Goal: Information Seeking & Learning: Learn about a topic

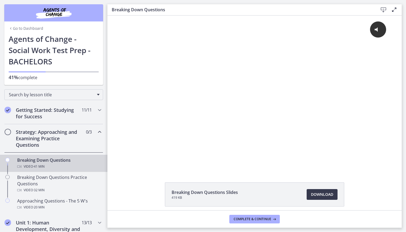
click at [88, 144] on div "Strategy: Approaching and Examining Practice Questions 0 / 3 Completed" at bounding box center [53, 138] width 99 height 28
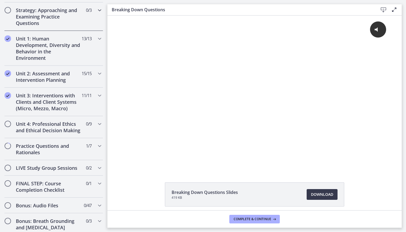
scroll to position [123, 0]
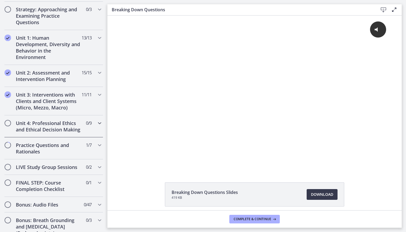
click at [89, 132] on div "Unit 4: Professional Ethics and Ethical Decision Making 0 / 9 Completed" at bounding box center [53, 126] width 99 height 22
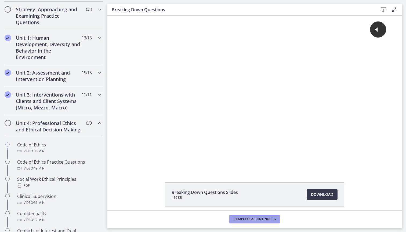
click at [254, 222] on button "Complete & continue" at bounding box center [254, 219] width 50 height 9
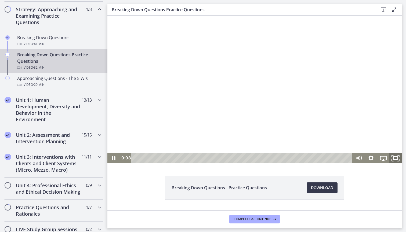
click at [393, 158] on icon "Fullscreen" at bounding box center [395, 158] width 15 height 13
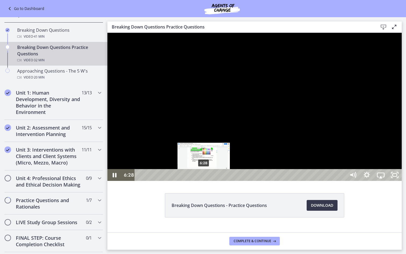
click at [204, 181] on div "6:28" at bounding box center [241, 175] width 203 height 12
click at [209, 181] on div "7:00" at bounding box center [241, 175] width 203 height 12
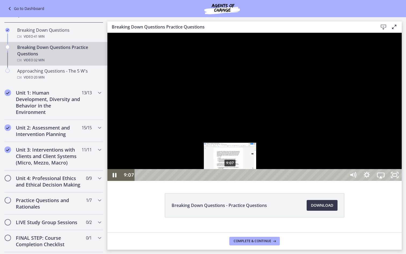
click at [230, 181] on div "9:07" at bounding box center [241, 175] width 203 height 12
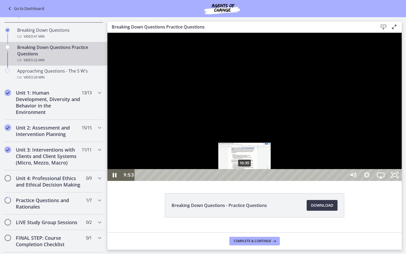
click at [245, 181] on div "10:35" at bounding box center [241, 175] width 203 height 12
click at [249, 181] on div "11:01" at bounding box center [241, 175] width 203 height 12
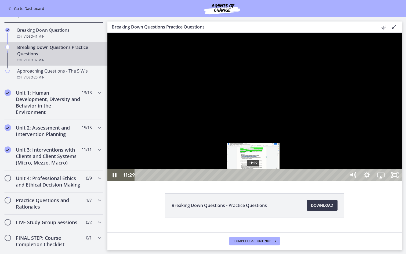
click at [254, 181] on div "11:29" at bounding box center [241, 175] width 203 height 12
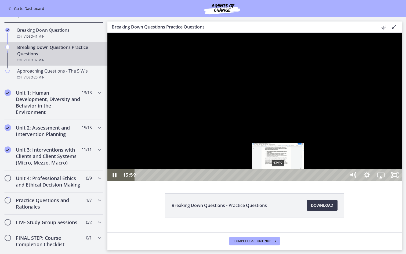
click at [279, 181] on div "13:59" at bounding box center [241, 175] width 203 height 12
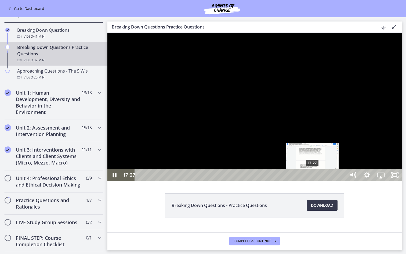
click at [313, 181] on div "17:27" at bounding box center [241, 175] width 203 height 12
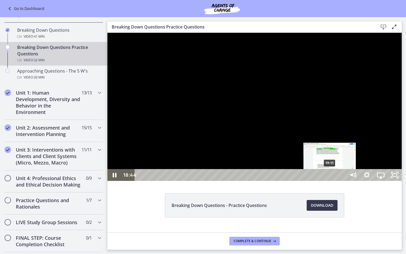
click at [330, 181] on div "19:11" at bounding box center [241, 175] width 203 height 12
click at [336, 181] on div "19:47" at bounding box center [241, 175] width 203 height 12
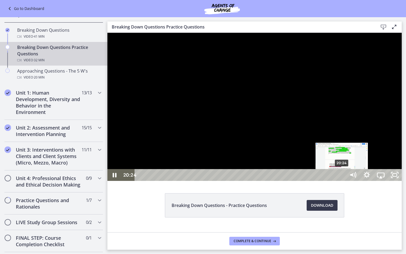
click at [342, 181] on div "20:24" at bounding box center [241, 175] width 203 height 12
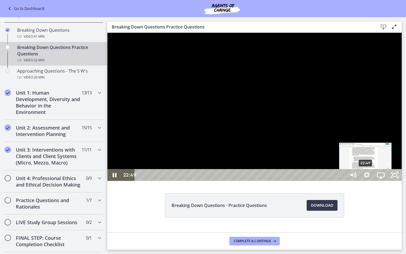
click at [342, 181] on div "22:49" at bounding box center [241, 175] width 203 height 12
click at [342, 181] on div "22:36" at bounding box center [241, 175] width 203 height 12
click at [342, 181] on div "22:04" at bounding box center [241, 175] width 203 height 12
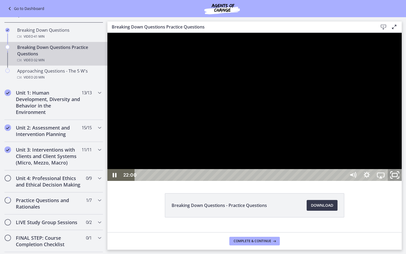
click at [403, 182] on icon "Unfullscreen" at bounding box center [394, 175] width 17 height 14
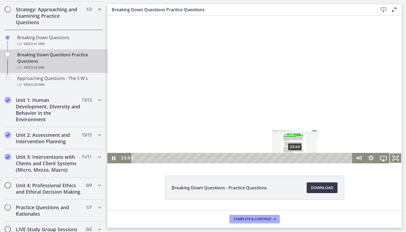
click at [296, 157] on div "23:40" at bounding box center [243, 158] width 214 height 10
click at [302, 158] on div "24:30" at bounding box center [243, 158] width 214 height 10
click at [308, 159] on div "25:28" at bounding box center [243, 158] width 214 height 10
click at [312, 158] on div "26:06" at bounding box center [243, 158] width 214 height 10
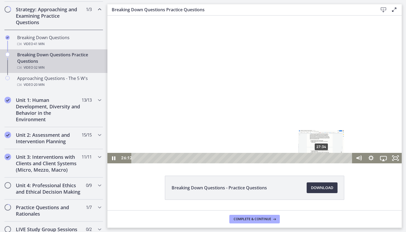
click at [322, 159] on div "27:34" at bounding box center [243, 158] width 214 height 10
click at [328, 157] on div "28:34" at bounding box center [243, 158] width 214 height 10
click at [338, 158] on div "29:46" at bounding box center [243, 158] width 214 height 10
click at [344, 158] on div "30:51" at bounding box center [243, 158] width 214 height 10
click at [252, 218] on span "Complete & continue" at bounding box center [253, 219] width 38 height 4
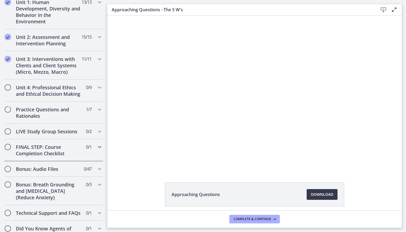
scroll to position [212, 0]
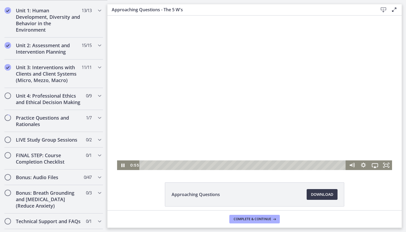
click at [153, 166] on div "Playbar" at bounding box center [244, 166] width 200 height 10
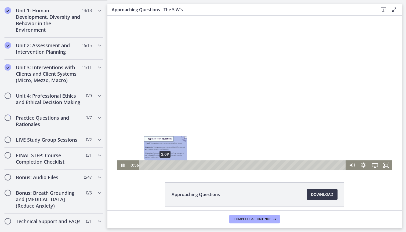
click at [165, 166] on div "2:09" at bounding box center [244, 166] width 200 height 10
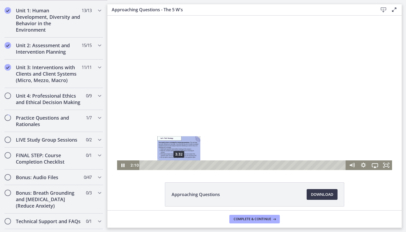
click at [179, 166] on div "3:32" at bounding box center [244, 166] width 200 height 10
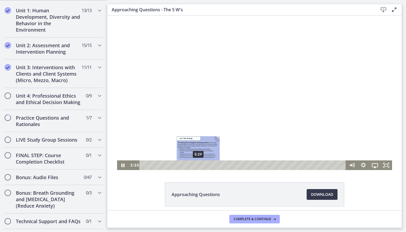
click at [201, 165] on div "5:29" at bounding box center [244, 166] width 200 height 10
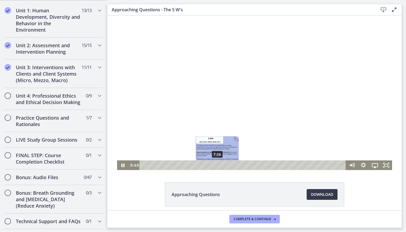
click at [218, 165] on div "7:26" at bounding box center [244, 166] width 200 height 10
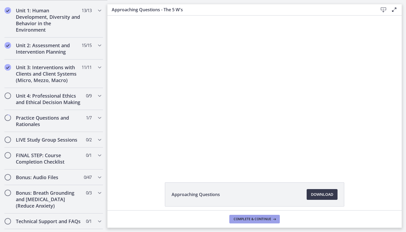
click at [237, 216] on button "Complete & continue" at bounding box center [254, 219] width 50 height 9
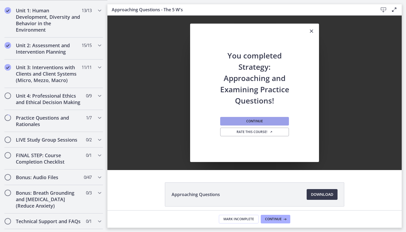
click at [247, 124] on button "Continue" at bounding box center [254, 121] width 69 height 9
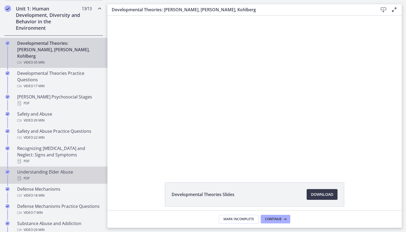
scroll to position [133, 0]
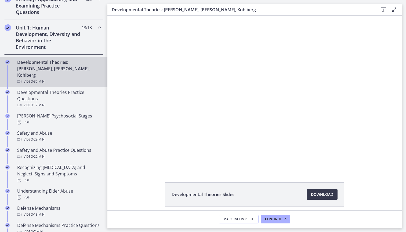
click at [81, 71] on div "Developmental Theories: [PERSON_NAME], [PERSON_NAME], Kohlberg Video · 35 min" at bounding box center [59, 72] width 84 height 26
click at [84, 35] on div "Unit 1: Human Development, Diversity and Behavior in the Environment 13 / 13 Co…" at bounding box center [53, 37] width 99 height 35
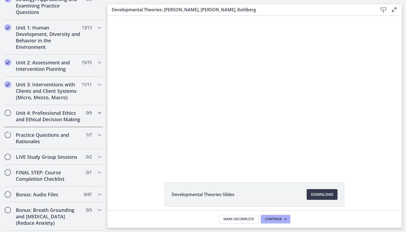
click at [75, 115] on h2 "Unit 4: Professional Ethics and Ethical Decision Making" at bounding box center [49, 116] width 66 height 13
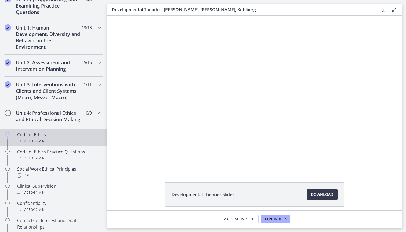
click at [63, 137] on div "Code of Ethics Video · 36 min" at bounding box center [59, 138] width 84 height 13
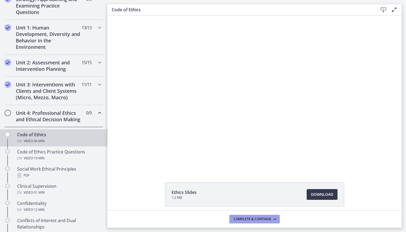
click at [254, 221] on span "Complete & continue" at bounding box center [253, 219] width 38 height 4
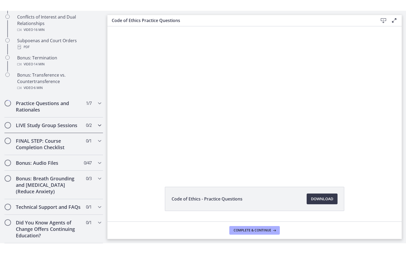
scroll to position [348, 0]
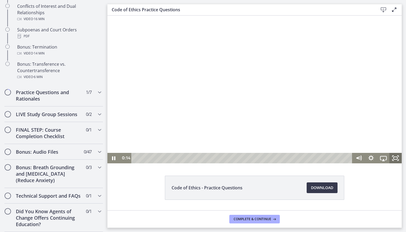
click at [396, 161] on icon "Fullscreen" at bounding box center [395, 158] width 12 height 10
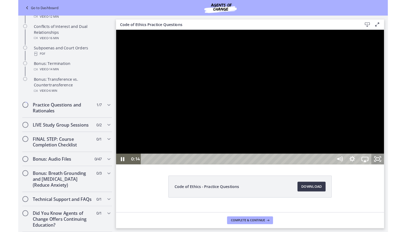
scroll to position [317, 0]
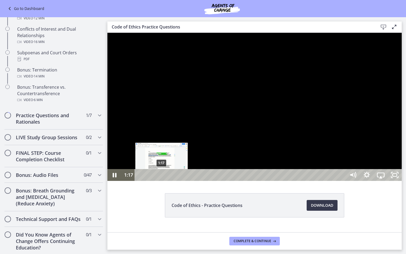
click at [162, 181] on div "1:17" at bounding box center [241, 175] width 203 height 12
click at [169, 181] on div "1:44" at bounding box center [241, 175] width 203 height 12
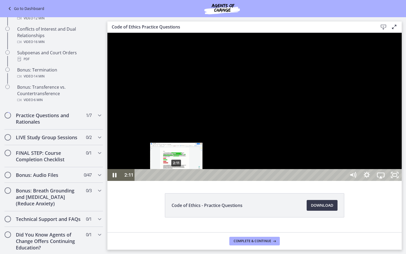
click at [176, 181] on div "2:11" at bounding box center [241, 175] width 203 height 12
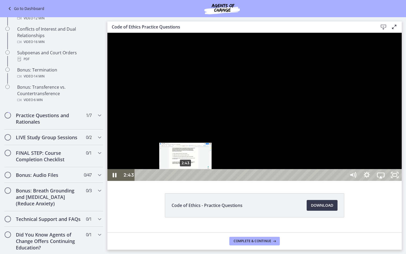
click at [186, 181] on div "2:43" at bounding box center [241, 175] width 203 height 12
click at [185, 177] on div "Playbar" at bounding box center [186, 175] width 4 height 4
click at [184, 177] on div "Playbar" at bounding box center [184, 175] width 4 height 4
click at [183, 177] on div "Playbar" at bounding box center [184, 175] width 4 height 4
click at [179, 181] on div "2:18" at bounding box center [241, 175] width 203 height 12
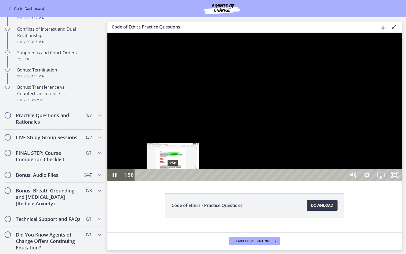
click at [173, 181] on div "1:58" at bounding box center [241, 175] width 203 height 12
click at [175, 177] on div "Playbar" at bounding box center [175, 175] width 4 height 4
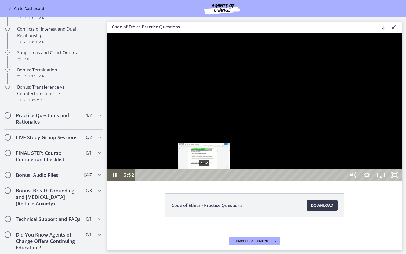
click at [205, 181] on div "3:52" at bounding box center [241, 175] width 203 height 12
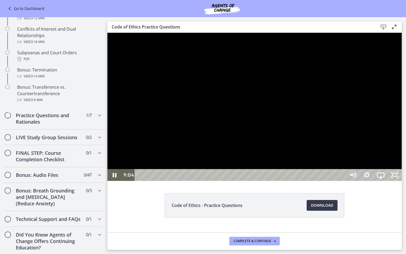
click at [298, 175] on div at bounding box center [254, 107] width 294 height 148
click at [107, 33] on button "Play Video: cbe66putov91j64ic120.mp4" at bounding box center [107, 33] width 0 height 0
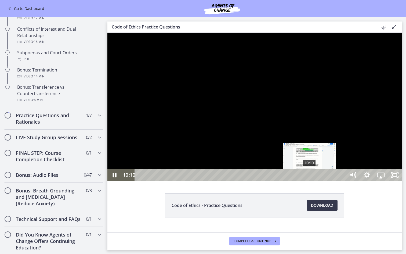
click at [310, 181] on div "10:10" at bounding box center [241, 175] width 203 height 12
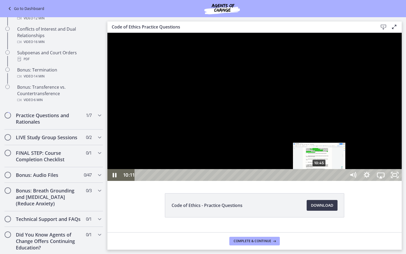
click at [320, 181] on div "10:45" at bounding box center [241, 175] width 203 height 12
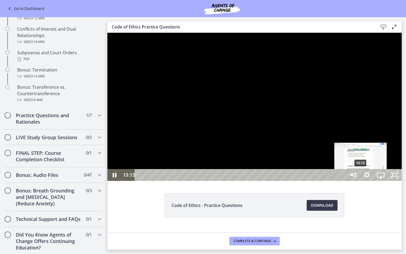
click at [342, 181] on div "13:13" at bounding box center [241, 175] width 203 height 12
click at [342, 181] on div "13:34" at bounding box center [241, 175] width 203 height 12
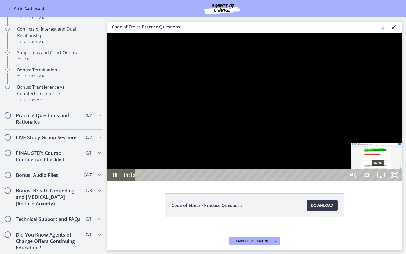
click at [342, 181] on div "14:16" at bounding box center [241, 175] width 203 height 12
click at [342, 181] on div "13:55" at bounding box center [241, 175] width 203 height 12
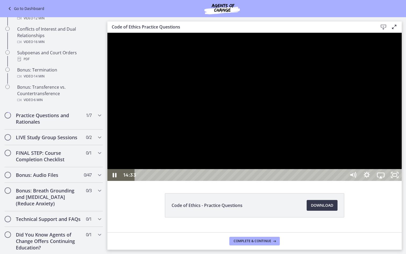
click at [385, 181] on div at bounding box center [254, 107] width 294 height 148
click at [107, 33] on button "Play Video: cbe66putov91j64ic120.mp4" at bounding box center [107, 33] width 0 height 0
click at [342, 181] on div "17:02" at bounding box center [241, 175] width 203 height 12
click at [342, 181] on div "17:41" at bounding box center [241, 175] width 203 height 12
click at [403, 182] on icon "Unfullscreen" at bounding box center [394, 175] width 17 height 14
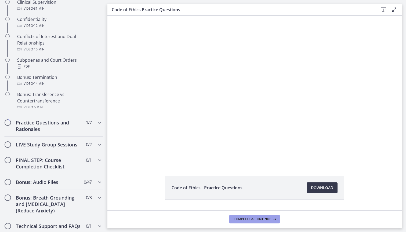
click at [241, 219] on span "Complete & continue" at bounding box center [253, 219] width 38 height 4
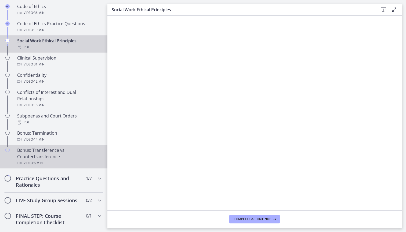
scroll to position [258, 0]
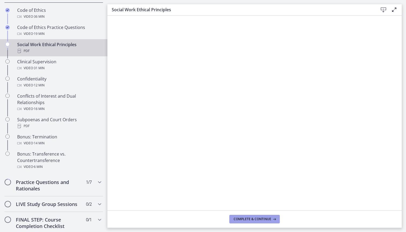
click at [263, 223] on button "Complete & continue" at bounding box center [254, 219] width 50 height 9
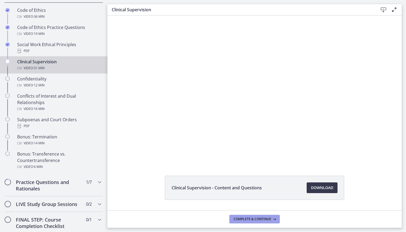
click at [241, 217] on span "Complete & continue" at bounding box center [253, 219] width 38 height 4
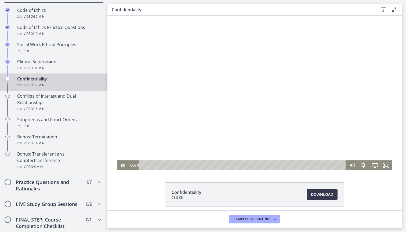
click at [171, 167] on div "Playbar" at bounding box center [244, 166] width 200 height 10
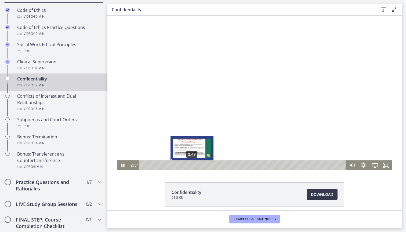
click at [186, 167] on div "2:49" at bounding box center [244, 166] width 200 height 10
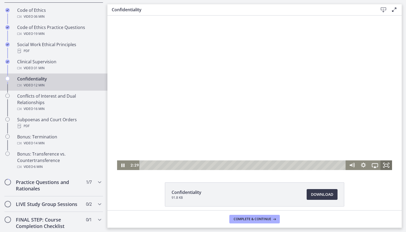
click at [385, 167] on rect "Fullscreen" at bounding box center [386, 165] width 3 height 2
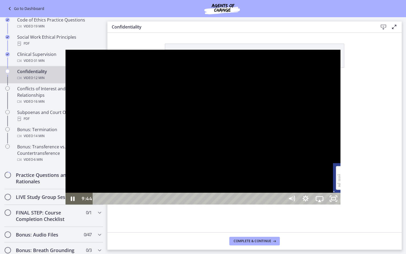
click at [281, 204] on div "9:44" at bounding box center [189, 199] width 183 height 12
click at [281, 204] on div "10:55" at bounding box center [189, 199] width 183 height 12
click at [341, 204] on icon "Unfullscreen" at bounding box center [334, 198] width 14 height 12
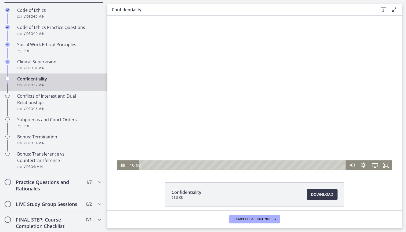
click at [237, 108] on div at bounding box center [254, 93] width 275 height 155
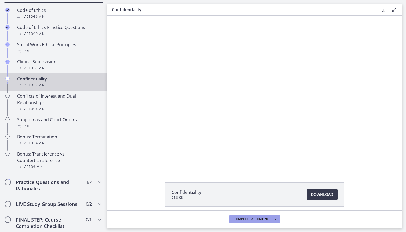
click at [248, 218] on span "Complete & continue" at bounding box center [253, 219] width 38 height 4
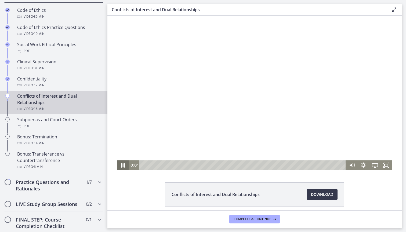
click at [123, 165] on icon "Pause" at bounding box center [123, 166] width 14 height 12
click at [217, 125] on div at bounding box center [254, 93] width 275 height 155
click at [389, 164] on icon "Fullscreen" at bounding box center [387, 166] width 14 height 12
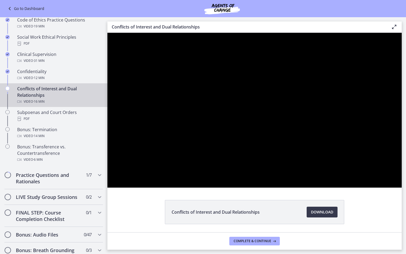
click at [402, 187] on button "Unfullscreen" at bounding box center [395, 182] width 14 height 12
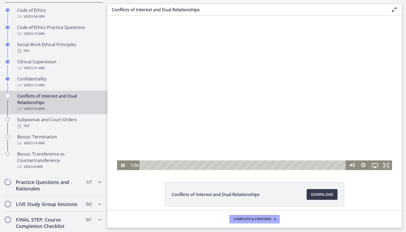
click at [360, 111] on div at bounding box center [254, 93] width 275 height 155
click at [312, 119] on div at bounding box center [254, 93] width 275 height 155
click at [387, 162] on icon "Fullscreen" at bounding box center [387, 166] width 14 height 12
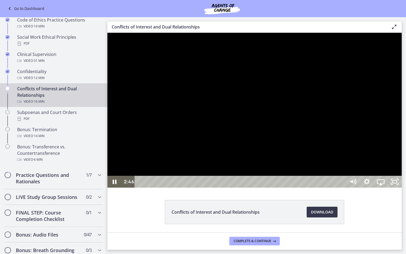
click at [208, 187] on div "Playbar" at bounding box center [241, 182] width 203 height 12
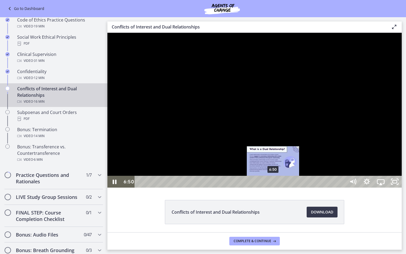
click at [273, 187] on div "6:50" at bounding box center [241, 182] width 203 height 12
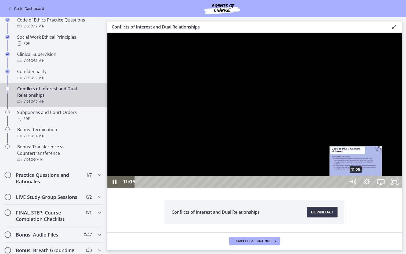
click at [342, 187] on div "11:05" at bounding box center [241, 182] width 203 height 12
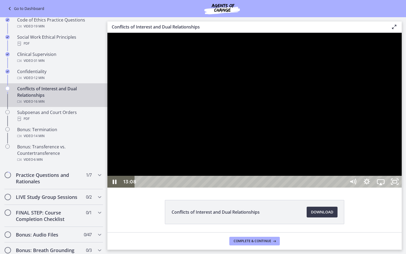
click at [402, 187] on div at bounding box center [254, 110] width 294 height 155
click at [342, 187] on div "14:12" at bounding box center [241, 182] width 203 height 12
click at [342, 187] on div "15:07" at bounding box center [241, 182] width 203 height 12
click at [342, 187] on div "15:36" at bounding box center [241, 182] width 203 height 12
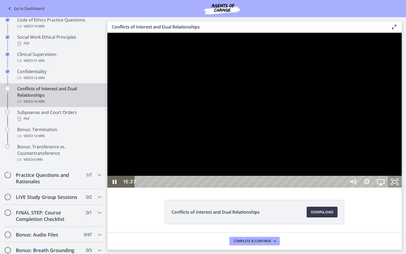
click at [402, 187] on icon "Unfullscreen" at bounding box center [395, 182] width 14 height 12
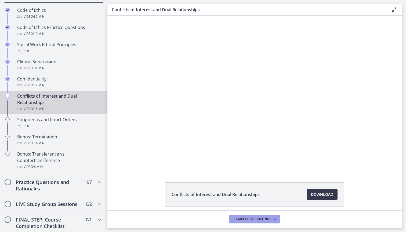
click at [252, 216] on button "Complete & continue" at bounding box center [254, 219] width 50 height 9
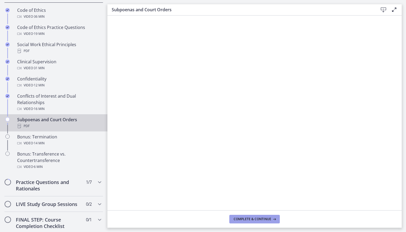
click at [268, 218] on span "Complete & continue" at bounding box center [253, 219] width 38 height 4
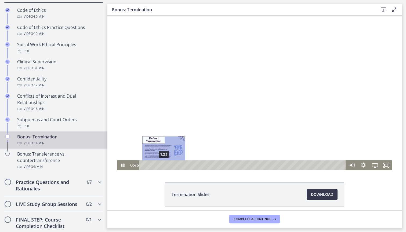
click at [164, 165] on div "1:23" at bounding box center [244, 166] width 200 height 10
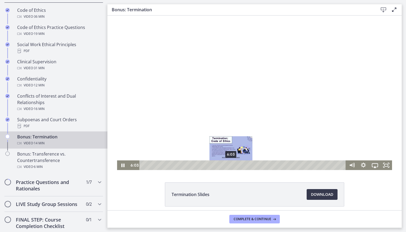
click at [231, 165] on div "6:03" at bounding box center [244, 166] width 200 height 10
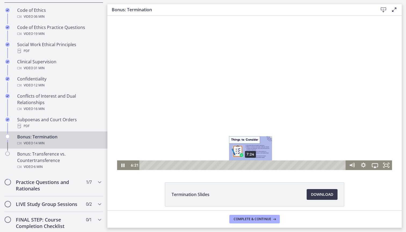
click at [251, 165] on div "7:24" at bounding box center [244, 166] width 200 height 10
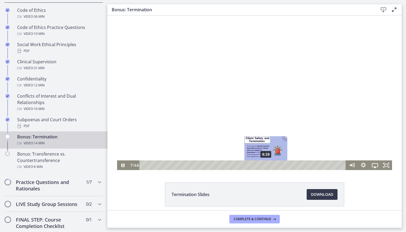
click at [266, 166] on div "8:28" at bounding box center [244, 166] width 200 height 10
click at [261, 166] on div "8:05" at bounding box center [244, 166] width 200 height 10
click at [263, 166] on div "8:15" at bounding box center [244, 166] width 200 height 10
click at [271, 167] on div "8:49" at bounding box center [244, 166] width 200 height 10
click at [307, 94] on div at bounding box center [254, 93] width 275 height 155
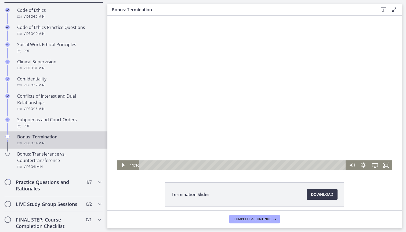
click at [177, 79] on div at bounding box center [254, 93] width 275 height 155
click at [385, 166] on icon "Fullscreen" at bounding box center [387, 166] width 12 height 10
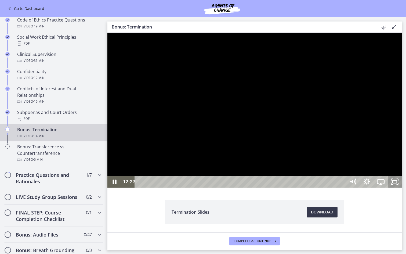
click at [397, 183] on rect "Unfullscreen" at bounding box center [395, 181] width 4 height 3
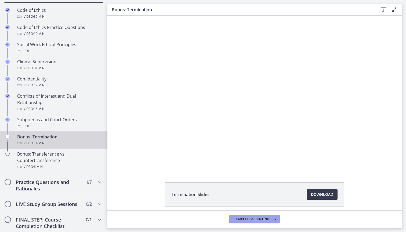
click at [266, 216] on button "Complete & continue" at bounding box center [254, 219] width 50 height 9
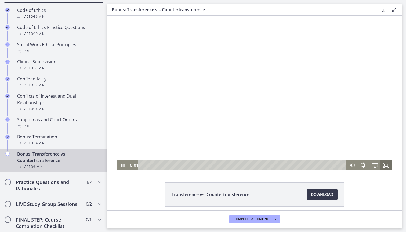
click at [385, 169] on icon "Fullscreen" at bounding box center [387, 166] width 12 height 10
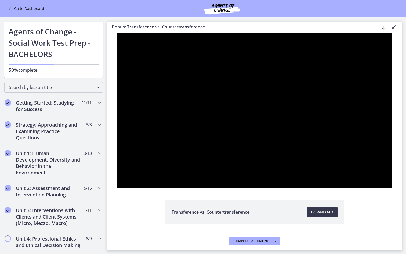
scroll to position [258, 0]
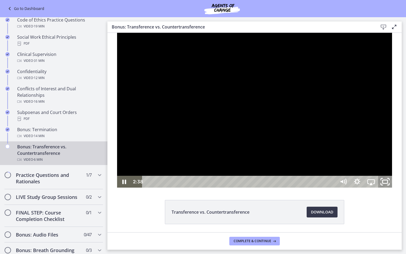
click at [393, 189] on icon "Unfullscreen" at bounding box center [385, 182] width 17 height 14
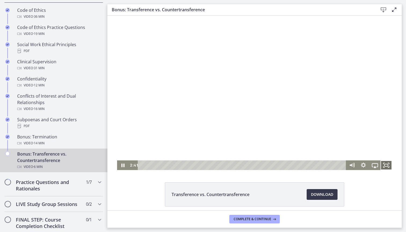
click at [385, 164] on icon "Fullscreen" at bounding box center [387, 166] width 12 height 10
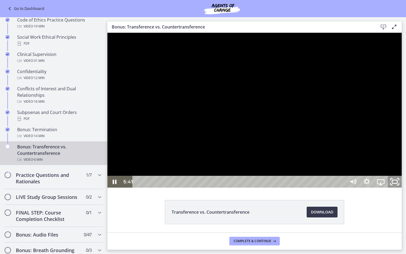
click at [403, 189] on icon "Unfullscreen" at bounding box center [394, 182] width 17 height 14
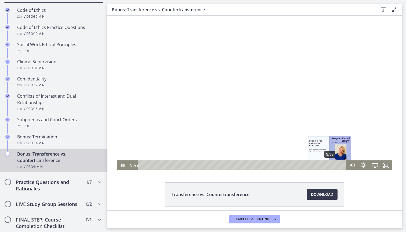
click at [333, 167] on div "5:58" at bounding box center [242, 166] width 201 height 10
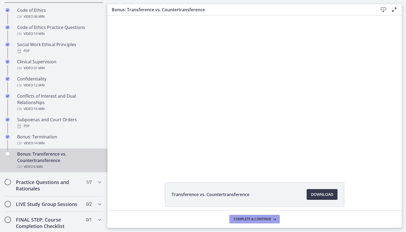
click at [270, 217] on span "Complete & continue" at bounding box center [253, 219] width 38 height 4
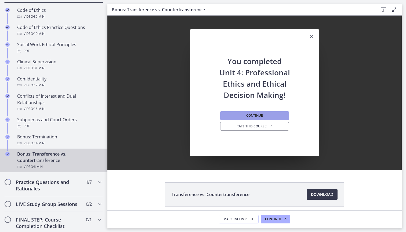
click at [260, 113] on button "Continue" at bounding box center [254, 115] width 69 height 9
